Goal: Information Seeking & Learning: Learn about a topic

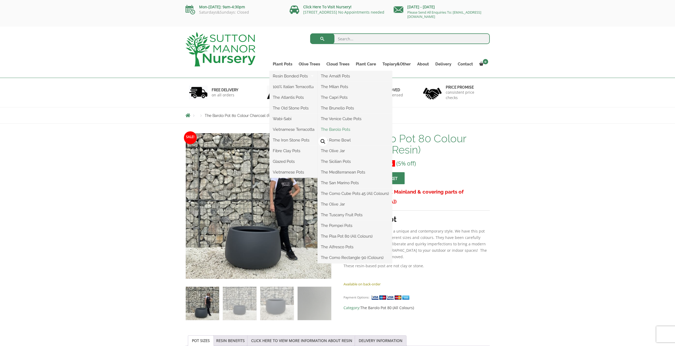
click at [338, 129] on link "The Barolo Pots" at bounding box center [355, 129] width 74 height 8
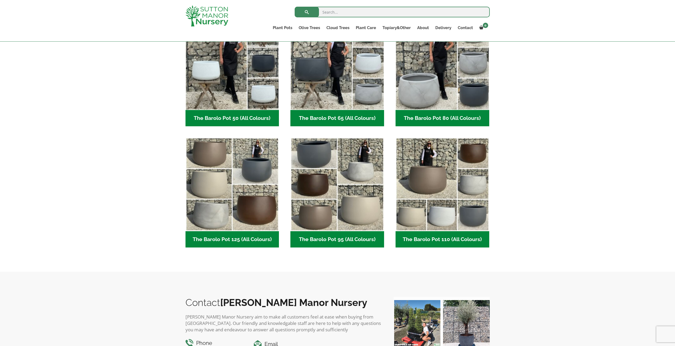
scroll to position [166, 0]
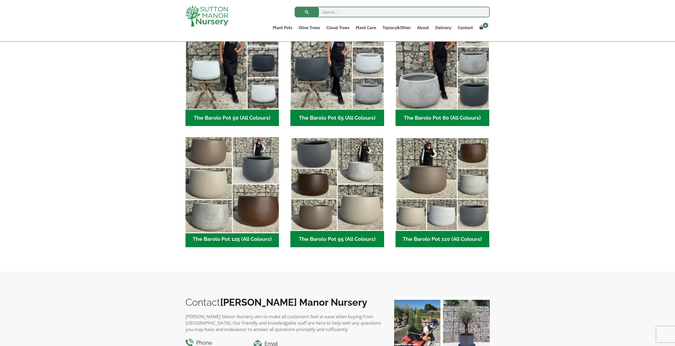
click at [233, 183] on img "Visit product category The Barolo Pot 125 (All Colours)" at bounding box center [232, 184] width 98 height 98
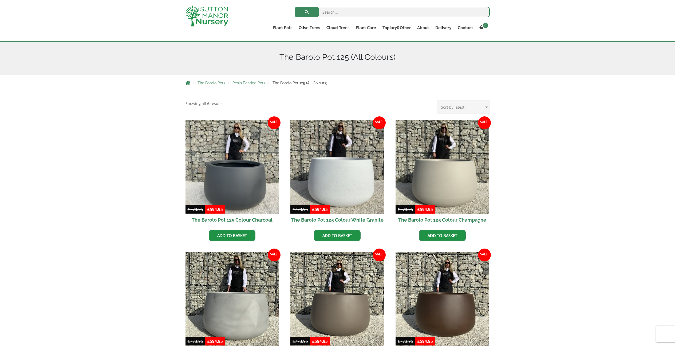
scroll to position [59, 0]
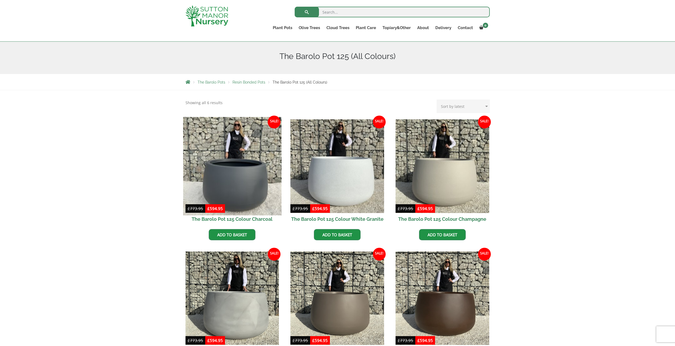
click at [224, 177] on img at bounding box center [232, 166] width 98 height 98
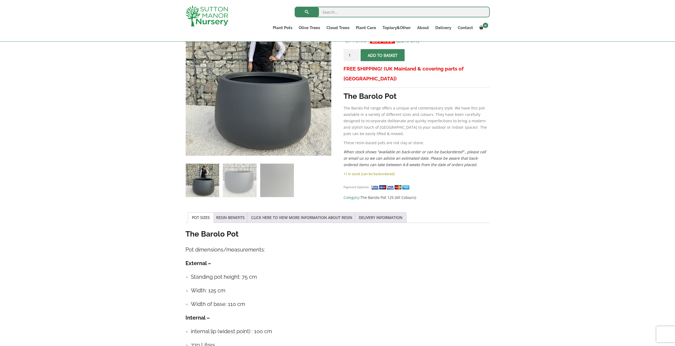
scroll to position [113, 0]
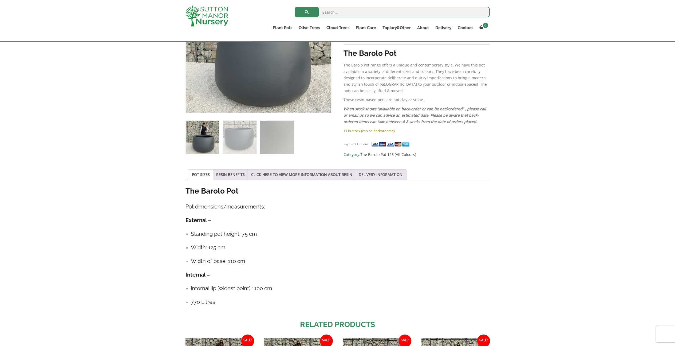
click at [316, 225] on div "The Barolo Pot Pot dimensions/measurements: External – Standing pot height: 75 …" at bounding box center [338, 248] width 304 height 125
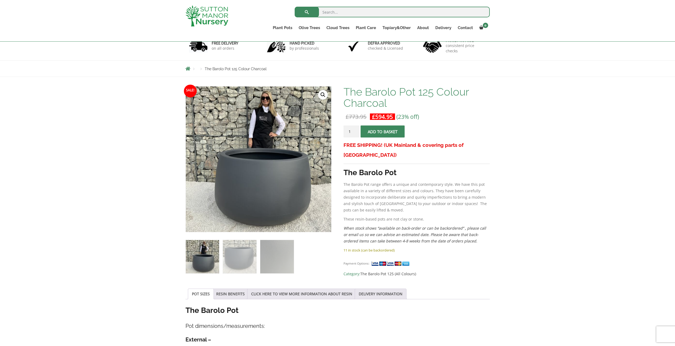
scroll to position [37, 0]
click at [372, 294] on link "DELIVERY INFORMATION" at bounding box center [381, 294] width 44 height 10
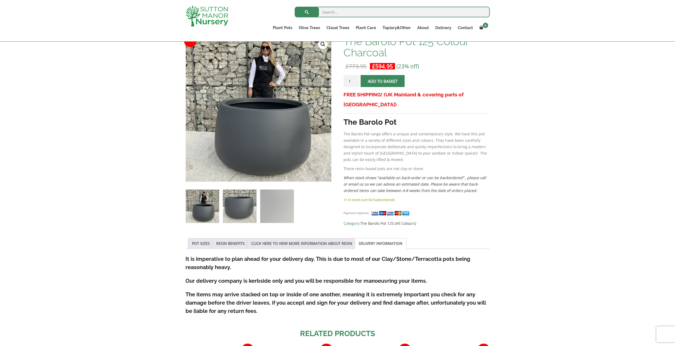
scroll to position [89, 0]
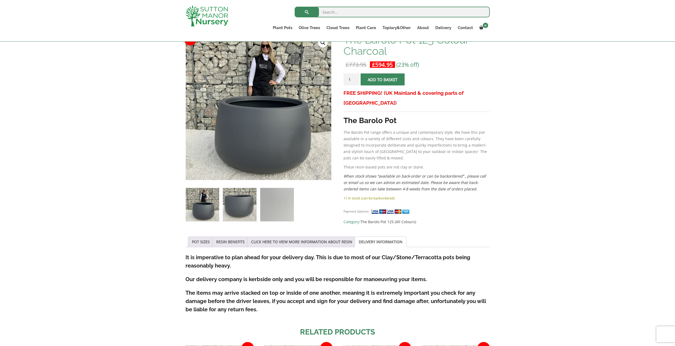
click at [249, 211] on img at bounding box center [239, 204] width 33 height 33
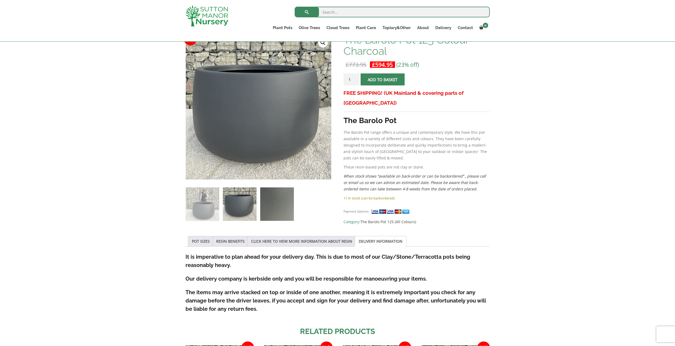
click at [278, 207] on img at bounding box center [276, 203] width 33 height 33
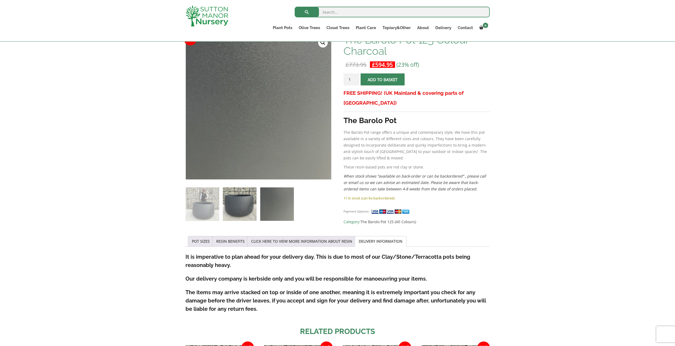
click at [244, 206] on img at bounding box center [239, 203] width 33 height 33
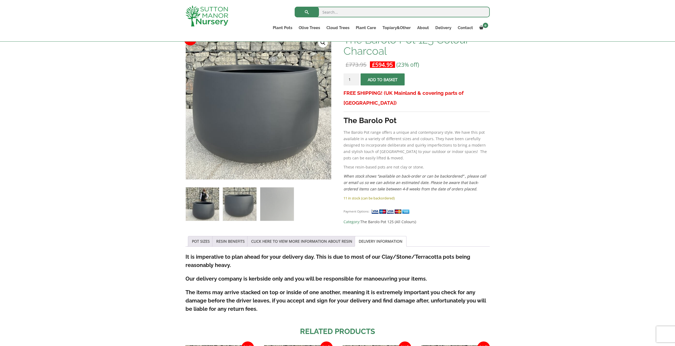
click at [205, 206] on img at bounding box center [202, 203] width 33 height 33
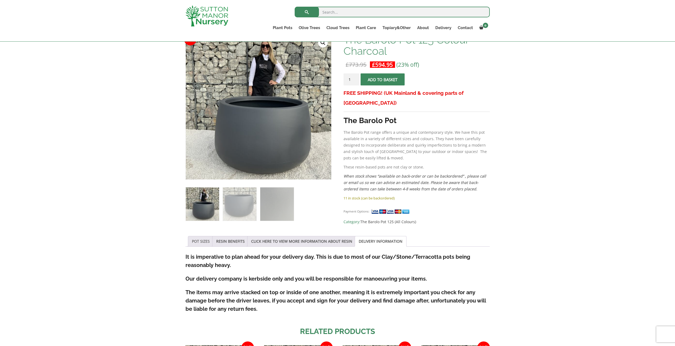
click at [197, 241] on link "POT SIZES" at bounding box center [201, 241] width 18 height 10
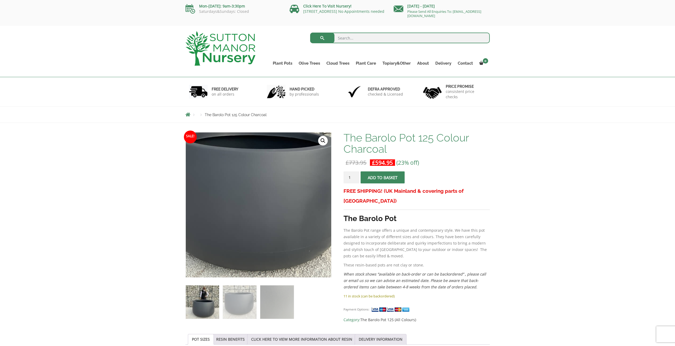
scroll to position [0, 0]
